Goal: Task Accomplishment & Management: Manage account settings

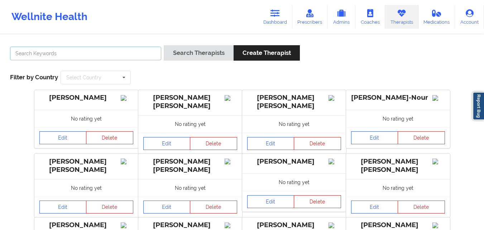
click at [142, 52] on input "text" at bounding box center [85, 54] width 151 height 14
paste input "[PERSON_NAME]"
type input "[PERSON_NAME]"
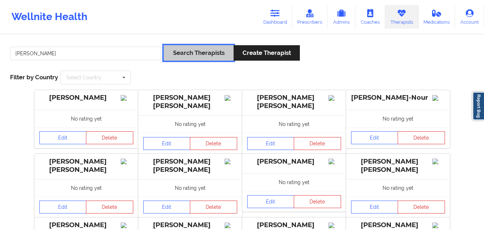
click at [203, 51] on button "Search Therapists" at bounding box center [199, 52] width 70 height 15
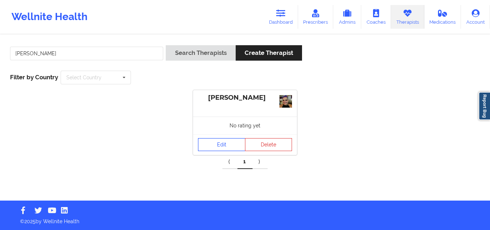
click at [223, 136] on div "Edit Delete" at bounding box center [245, 144] width 104 height 21
click at [224, 143] on link "Edit" at bounding box center [221, 144] width 47 height 13
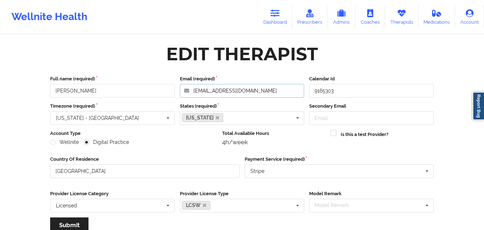
click at [257, 90] on input "[EMAIL_ADDRESS][DOMAIN_NAME]" at bounding box center [242, 91] width 125 height 14
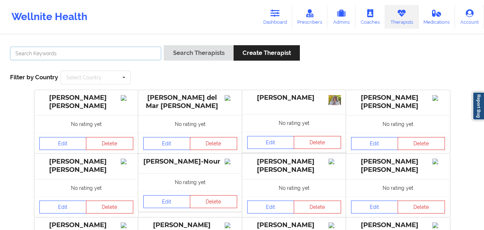
click at [139, 57] on input "text" at bounding box center [85, 54] width 151 height 14
paste input "[PERSON_NAME]"
type input "[PERSON_NAME]"
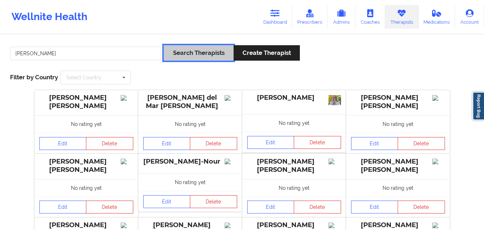
click at [185, 53] on button "Search Therapists" at bounding box center [199, 52] width 70 height 15
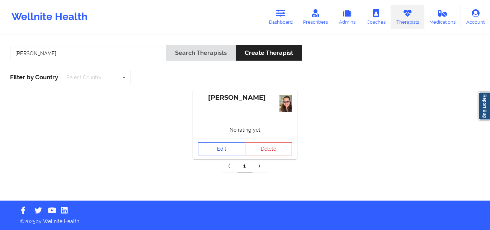
click at [235, 133] on div "[PERSON_NAME] No rating yet Edit Delete" at bounding box center [245, 124] width 104 height 69
click at [224, 146] on link "Edit" at bounding box center [221, 148] width 47 height 13
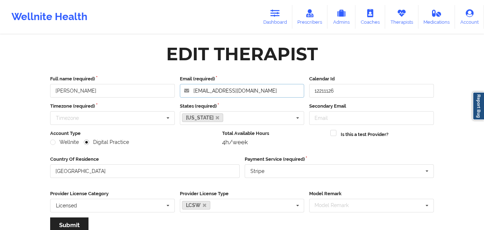
click at [273, 94] on input "[EMAIL_ADDRESS][DOMAIN_NAME]" at bounding box center [242, 91] width 125 height 14
